Goal: Check status: Check status

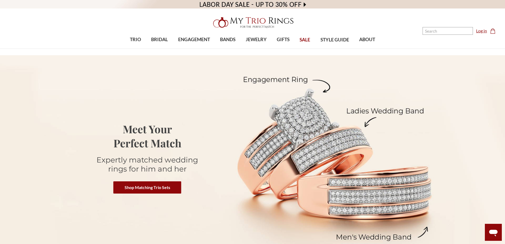
click at [481, 30] on link "Log in" at bounding box center [481, 31] width 11 height 6
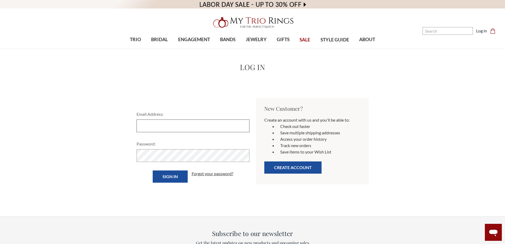
click at [189, 124] on input "Email Address:" at bounding box center [193, 125] width 113 height 13
type input "[EMAIL_ADDRESS][DOMAIN_NAME]"
click at [153, 170] on input "Sign in" at bounding box center [170, 176] width 35 height 12
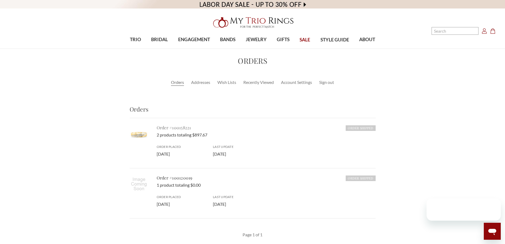
click at [172, 127] on link "Order #100158221" at bounding box center [174, 128] width 34 height 6
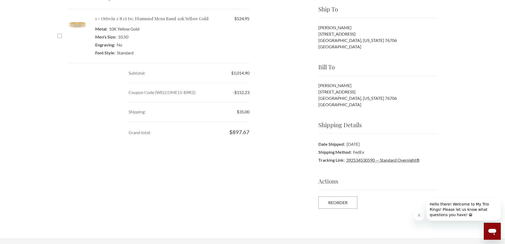
scroll to position [186, 0]
click at [371, 161] on link "392534530590 — Standard Overnight®" at bounding box center [382, 159] width 73 height 5
